Goal: Task Accomplishment & Management: Manage account settings

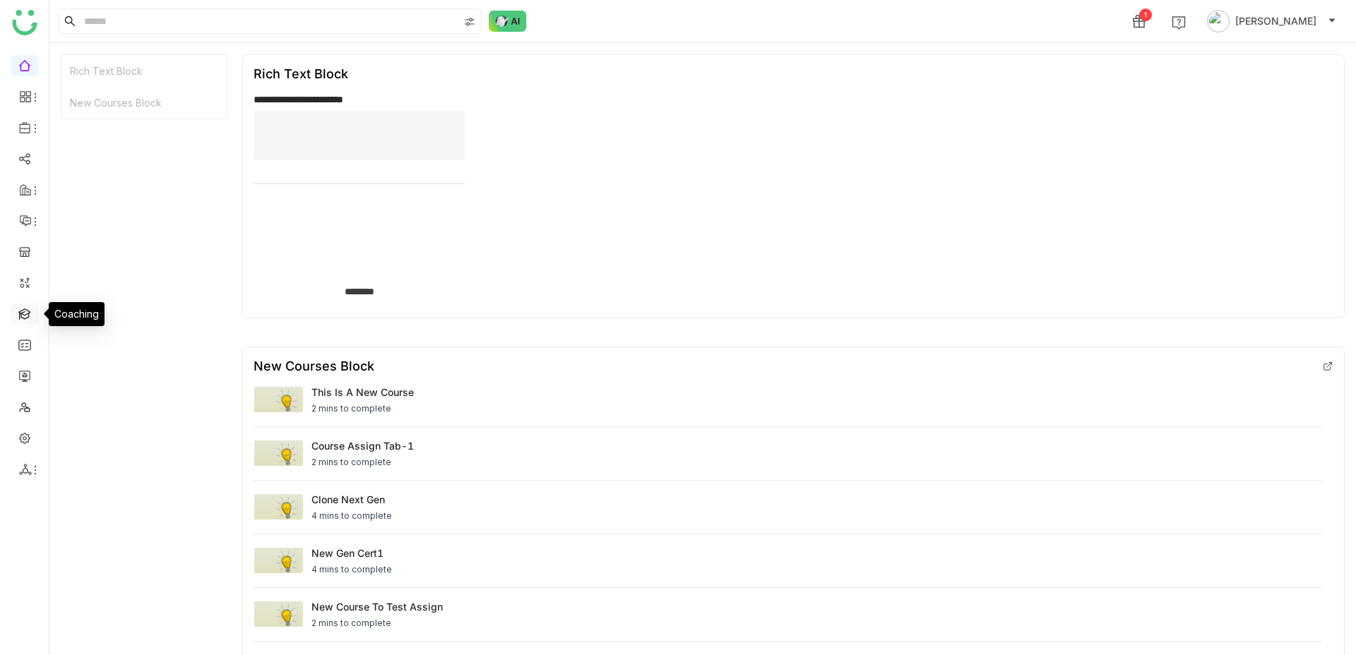
click at [26, 310] on link at bounding box center [24, 313] width 13 height 12
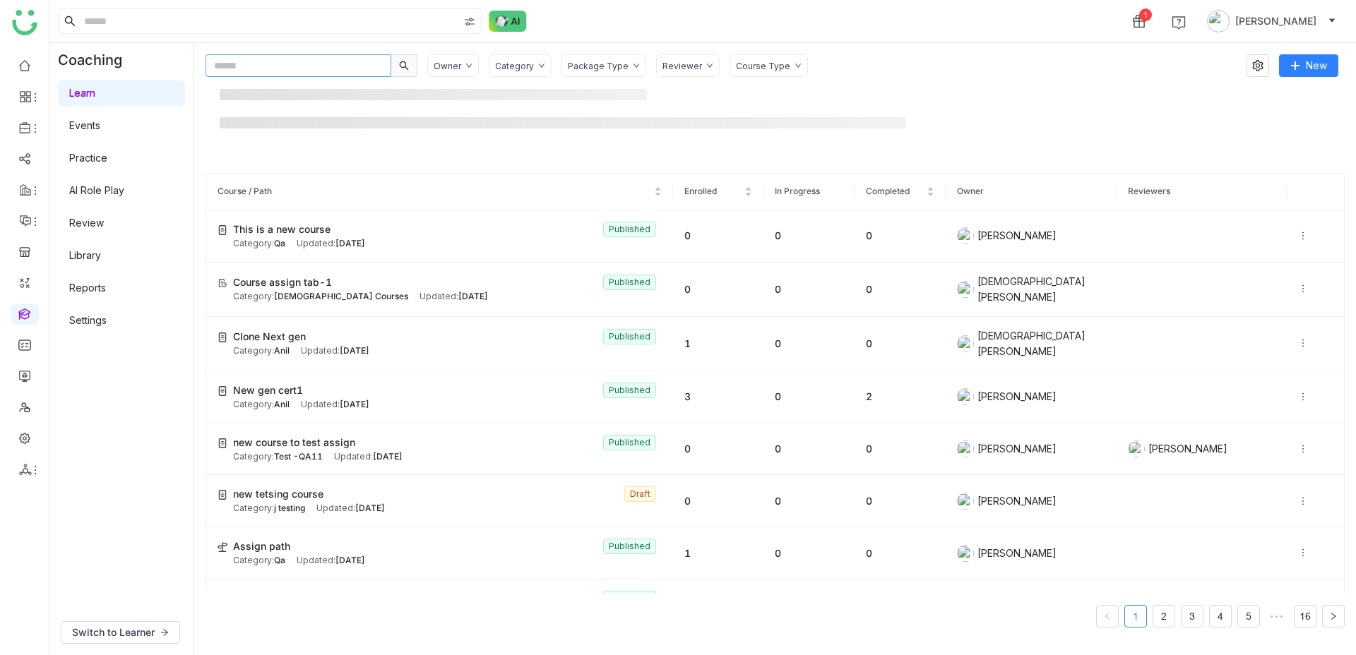
click at [222, 74] on input "text" at bounding box center [298, 65] width 186 height 23
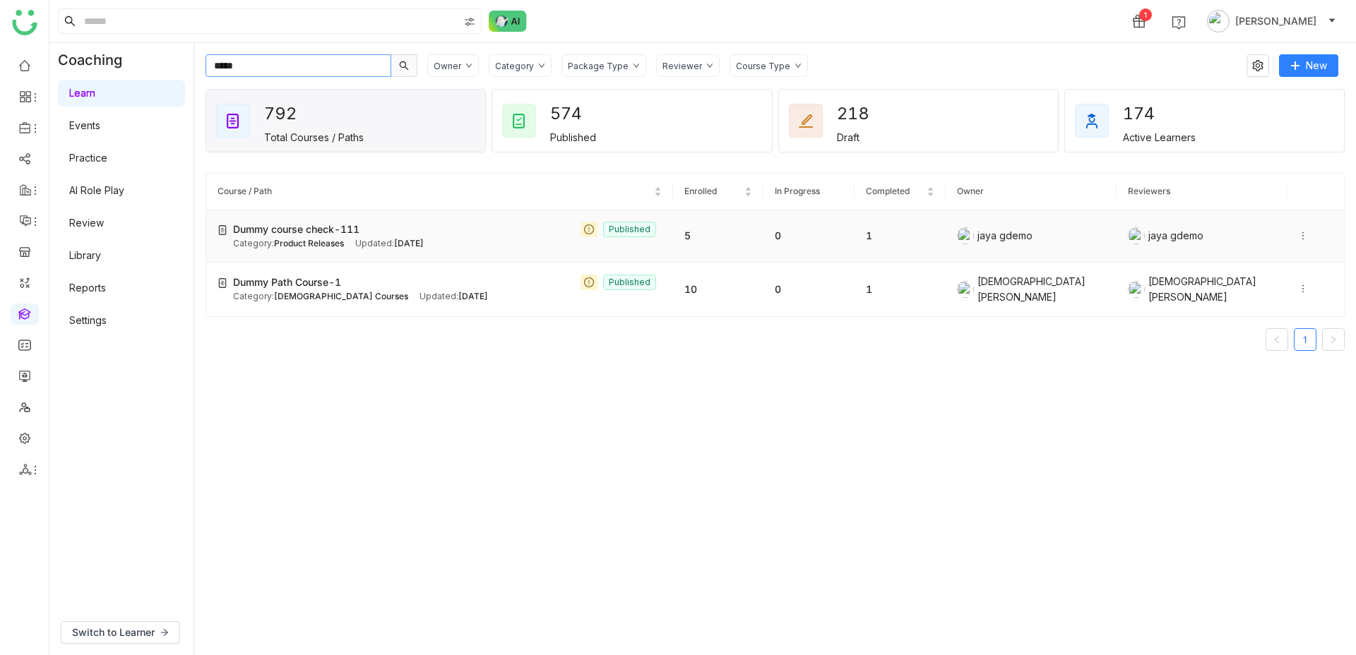
type input "*****"
click at [297, 232] on span "Dummy course check-111" at bounding box center [296, 230] width 126 height 16
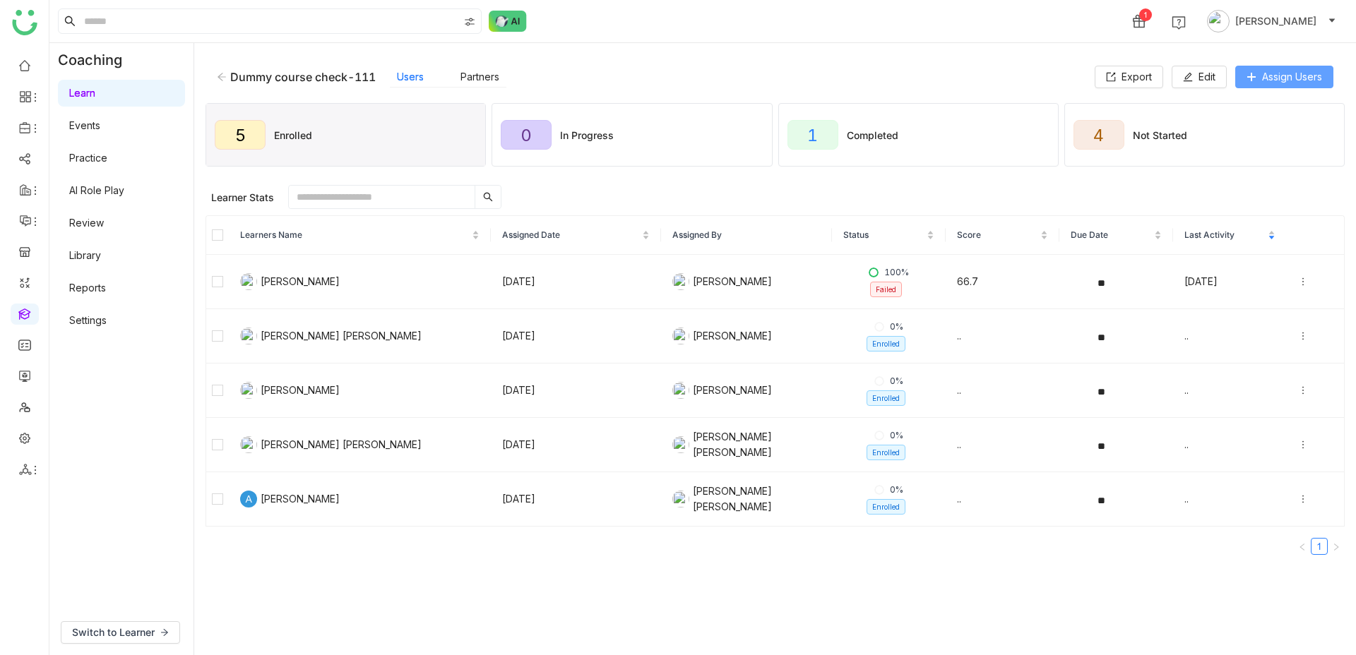
click at [1309, 71] on span "Assign Users" at bounding box center [1292, 77] width 60 height 16
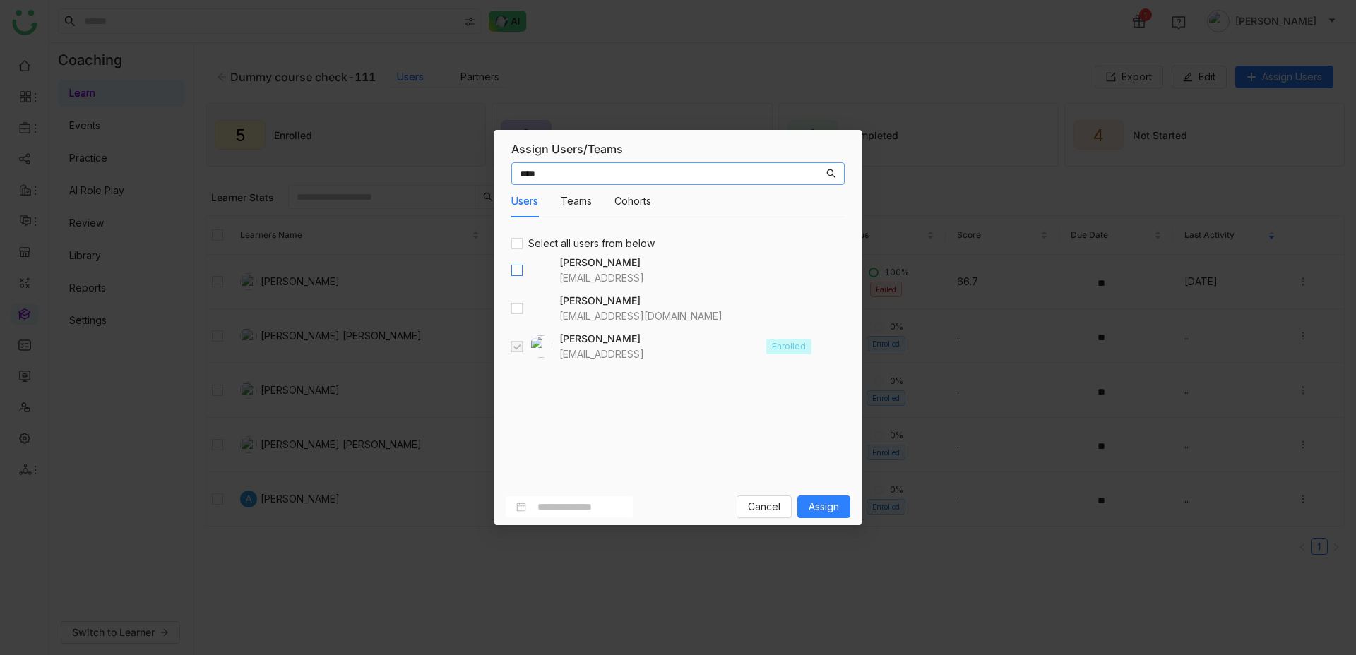
type input "****"
click at [824, 508] on span "Assign" at bounding box center [824, 507] width 30 height 16
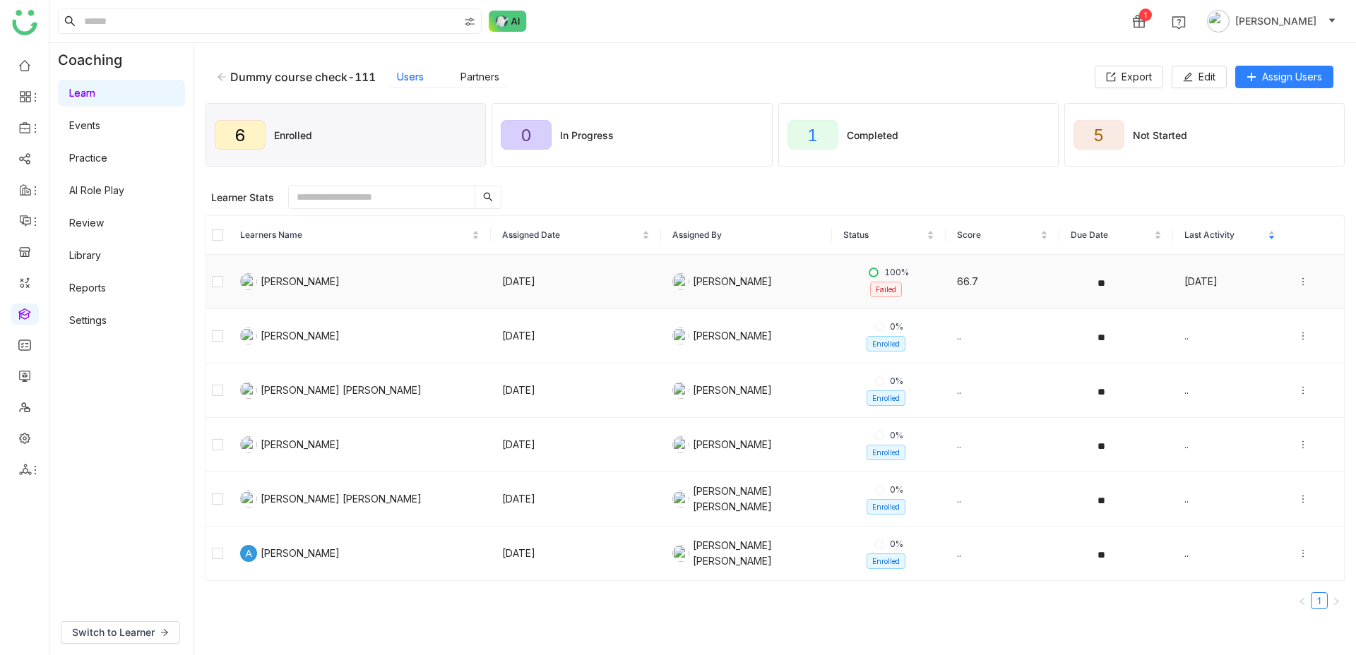
click at [765, 296] on td "[PERSON_NAME]" at bounding box center [746, 282] width 171 height 54
click at [1301, 284] on icon at bounding box center [1303, 282] width 10 height 10
click at [1255, 321] on div "View Submission" at bounding box center [1243, 322] width 94 height 16
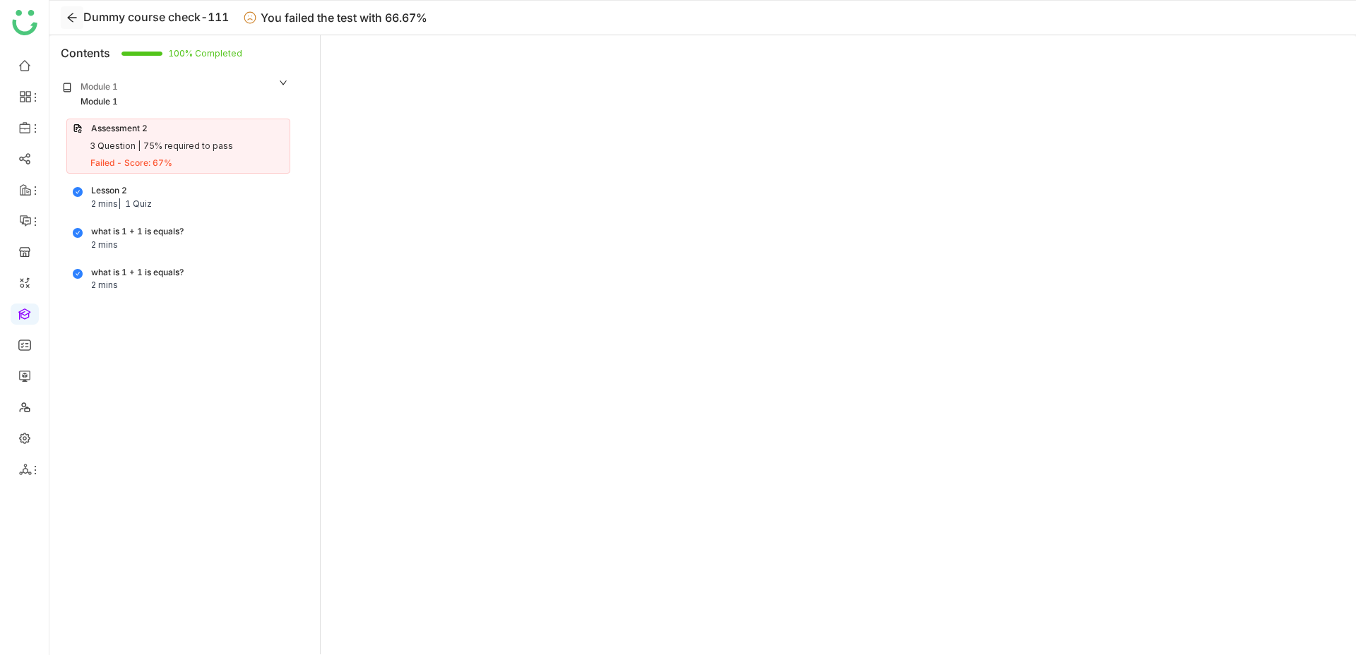
click at [76, 17] on icon at bounding box center [71, 17] width 11 height 11
